Goal: Information Seeking & Learning: Learn about a topic

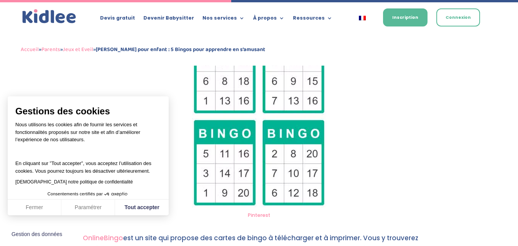
scroll to position [1013, 0]
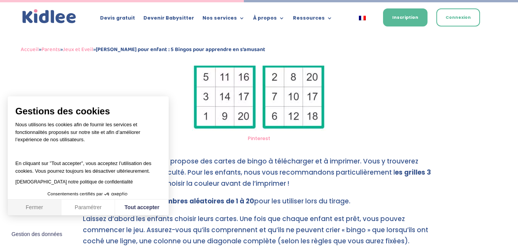
click at [33, 206] on button "Fermer" at bounding box center [35, 207] width 54 height 16
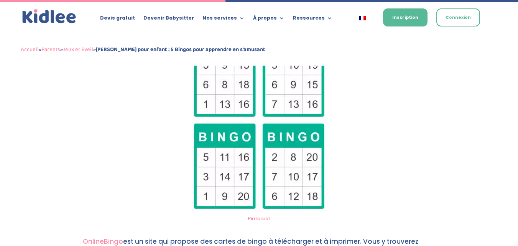
scroll to position [937, 0]
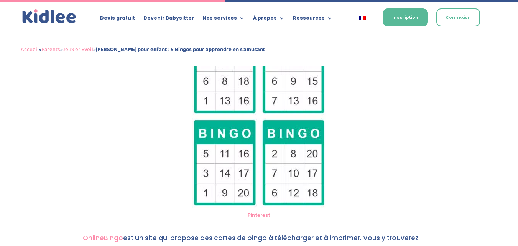
click at [236, 137] on img at bounding box center [259, 116] width 134 height 181
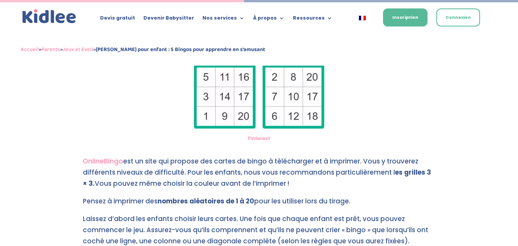
click at [103, 162] on link "OnlineBingo" at bounding box center [103, 160] width 40 height 9
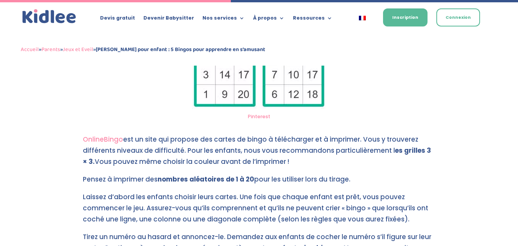
scroll to position [843, 0]
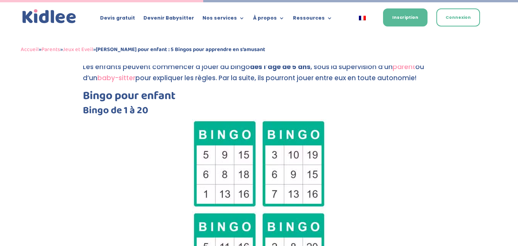
click at [235, 149] on img at bounding box center [259, 209] width 134 height 181
